Goal: Task Accomplishment & Management: Use online tool/utility

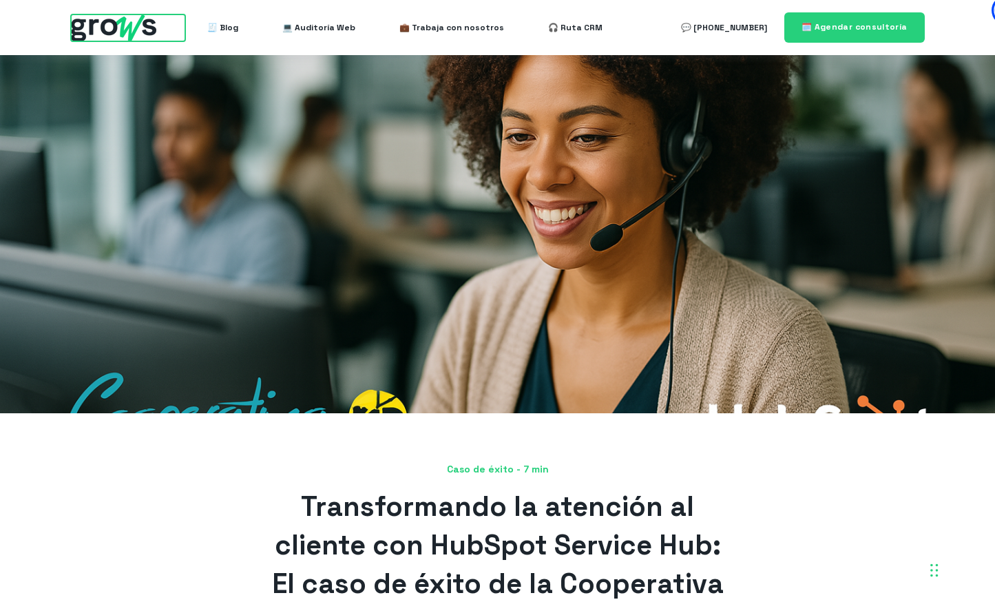
click at [123, 29] on img at bounding box center [113, 27] width 85 height 27
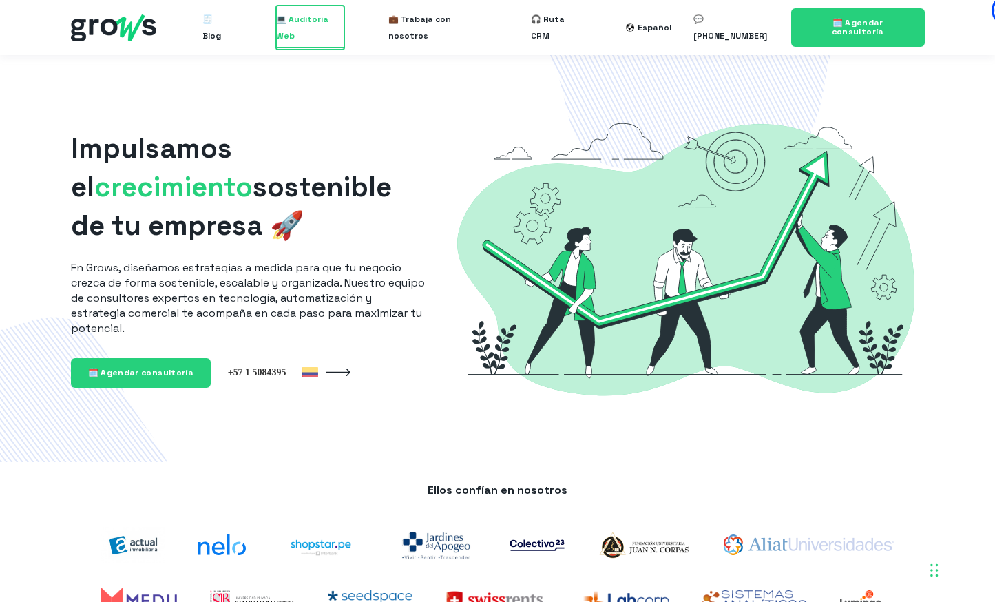
click at [307, 28] on span "💻 Auditoría Web" at bounding box center [310, 28] width 68 height 44
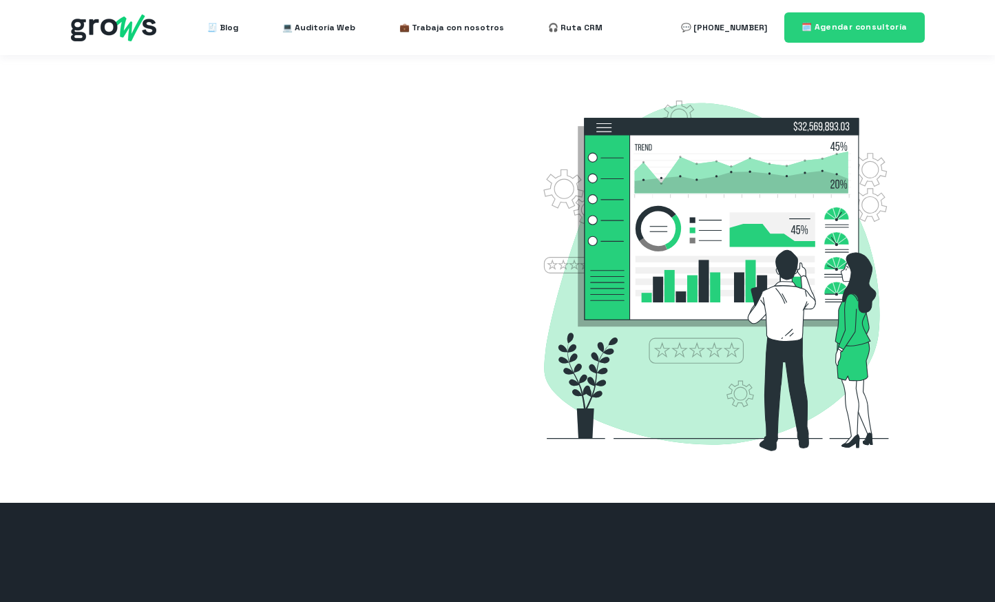
select select "CO"
